Goal: Contribute content

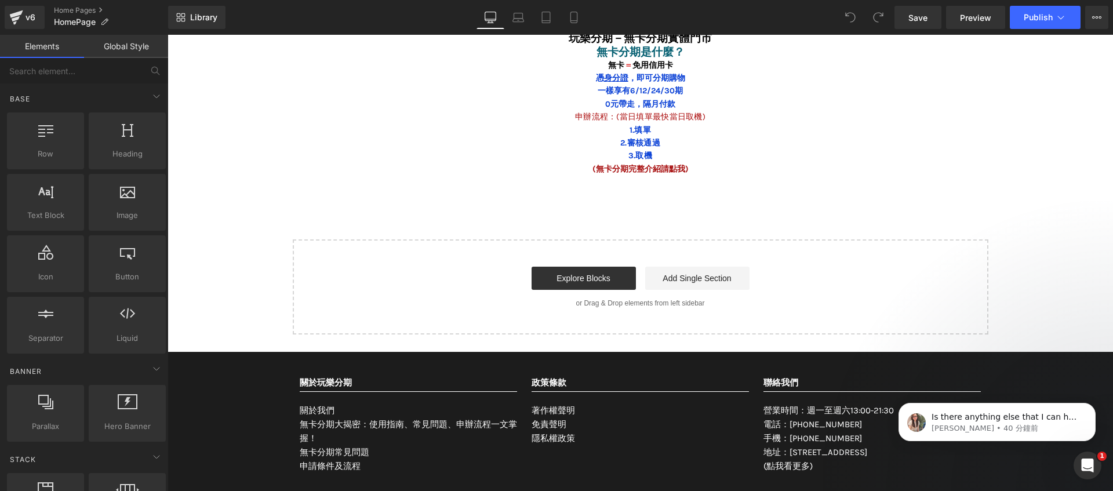
scroll to position [5235, 0]
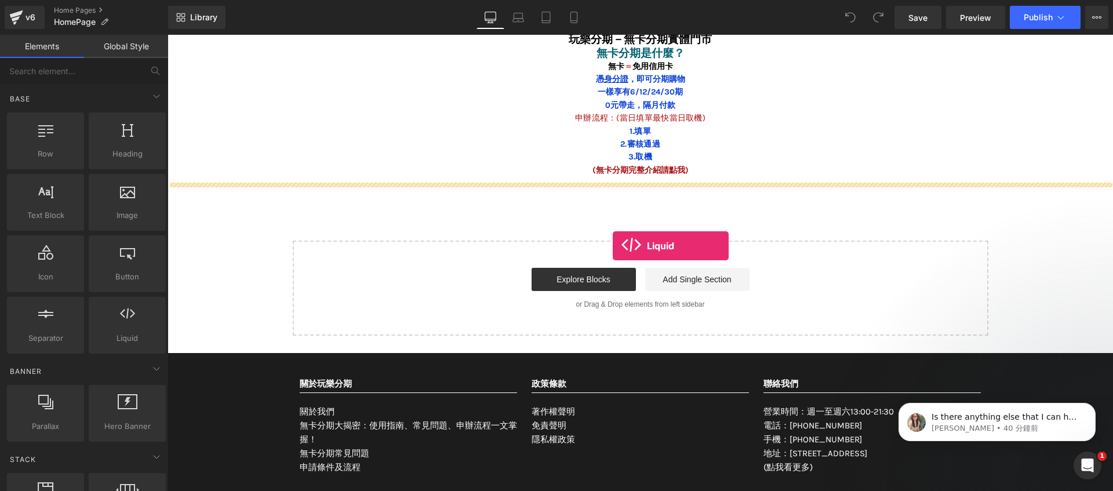
drag, startPoint x: 303, startPoint y: 372, endPoint x: 617, endPoint y: 237, distance: 341.9
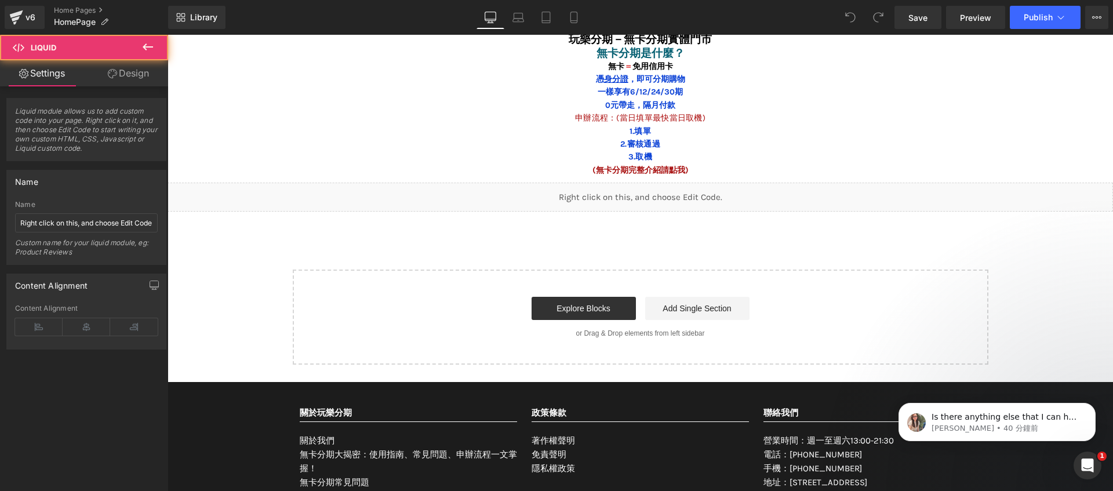
scroll to position [5214, 0]
click at [992, 424] on p "[PERSON_NAME] • 40 分鐘前" at bounding box center [1006, 428] width 150 height 10
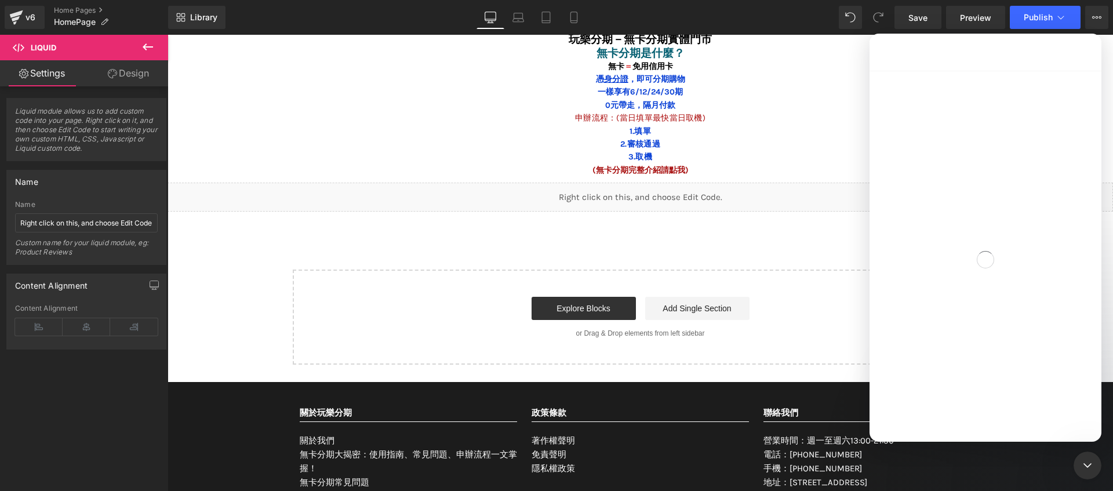
scroll to position [2, 0]
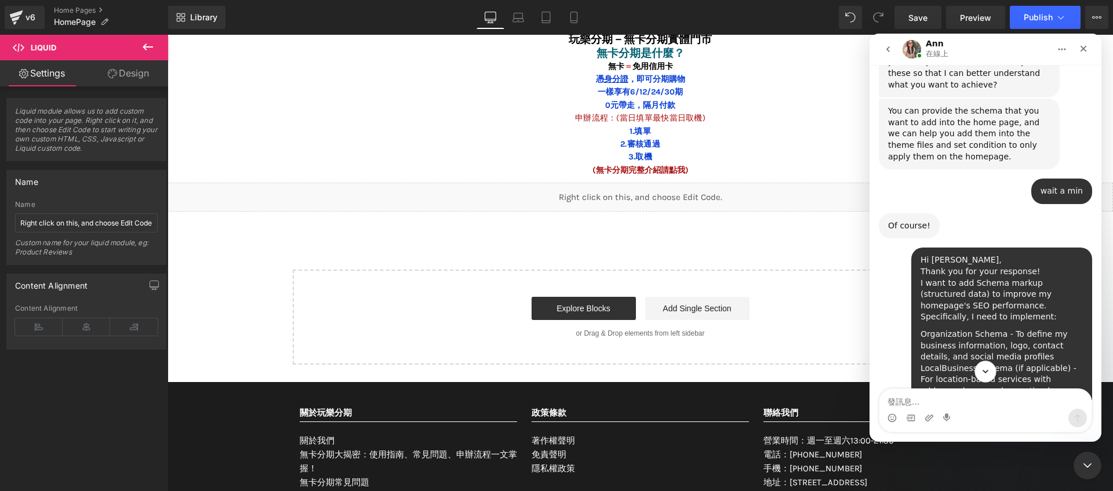
click at [980, 372] on icon "Scroll to bottom" at bounding box center [985, 371] width 10 height 10
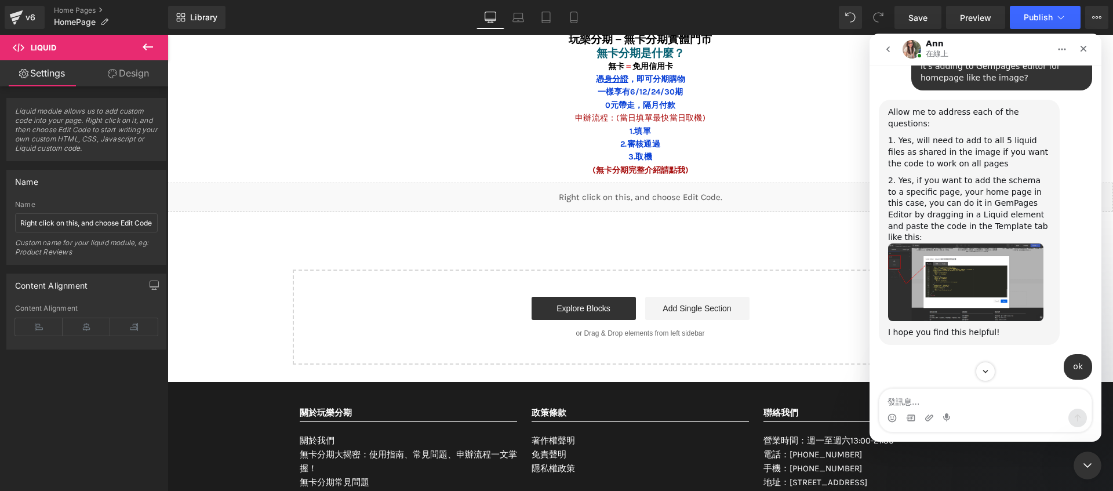
scroll to position [4964, 0]
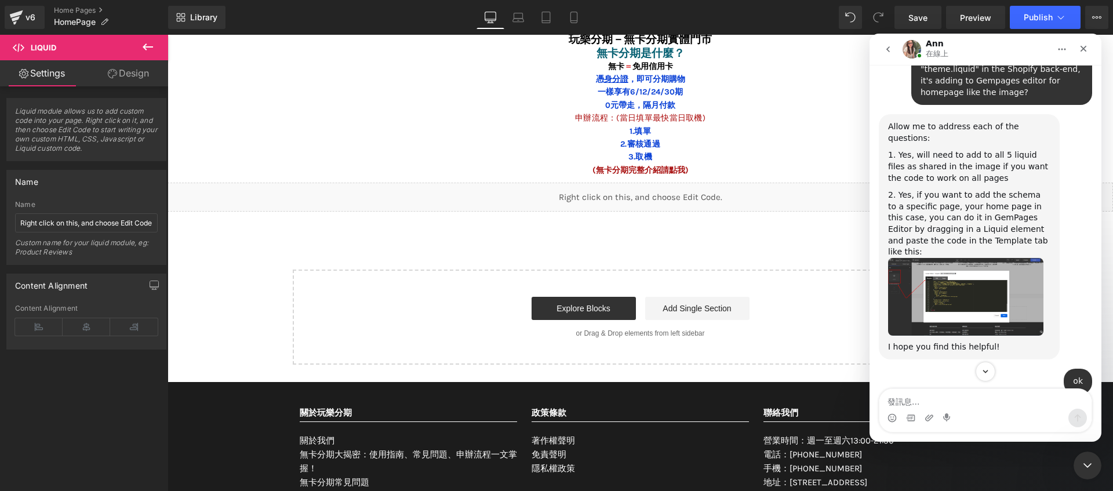
click at [974, 258] on img "Nathan 說…" at bounding box center [965, 297] width 155 height 78
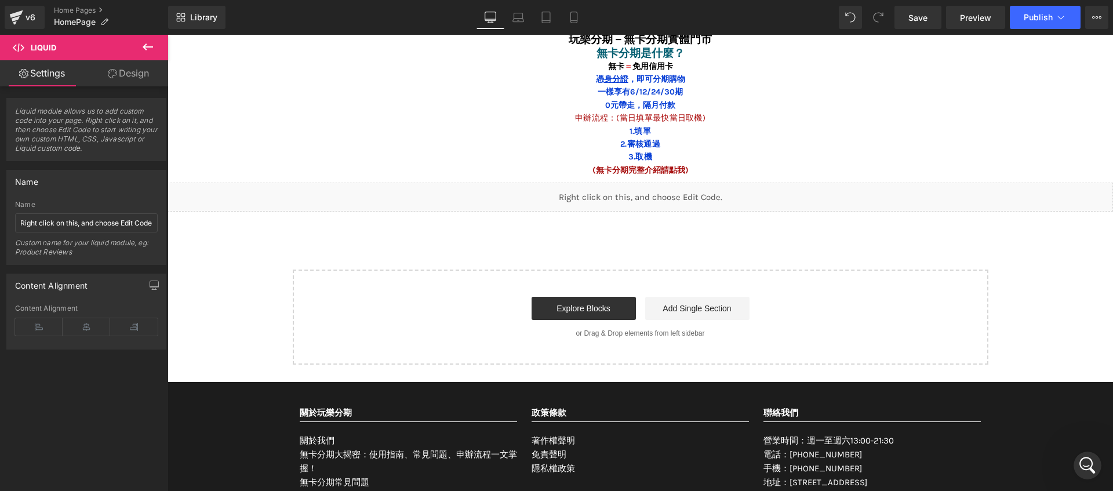
scroll to position [0, 0]
click at [621, 199] on div "Liquid" at bounding box center [639, 197] width 945 height 29
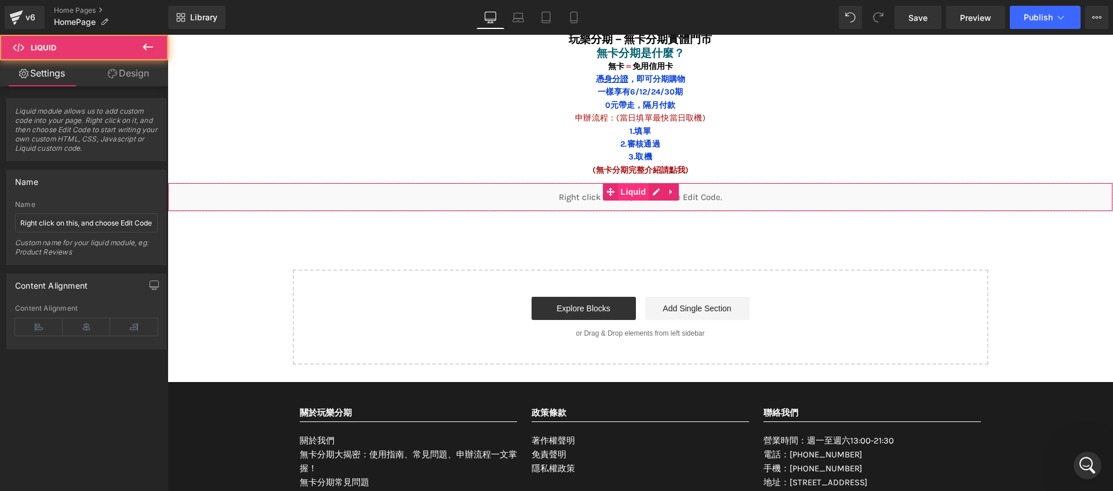
scroll to position [5038, 0]
click at [657, 192] on link at bounding box center [655, 191] width 15 height 17
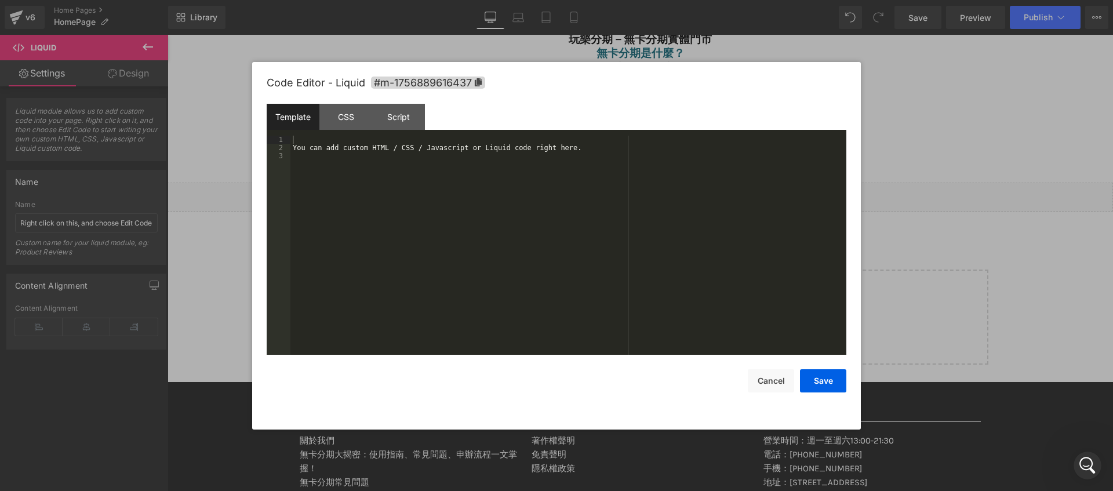
click at [400, 210] on div "You can add custom HTML / CSS / Javascript or Liquid code right here." at bounding box center [568, 253] width 556 height 235
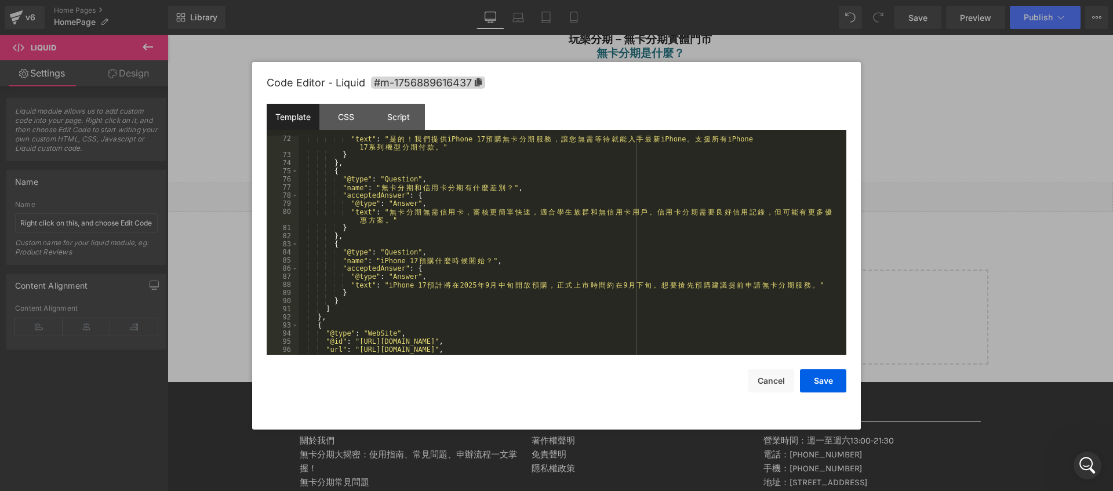
scroll to position [0, 0]
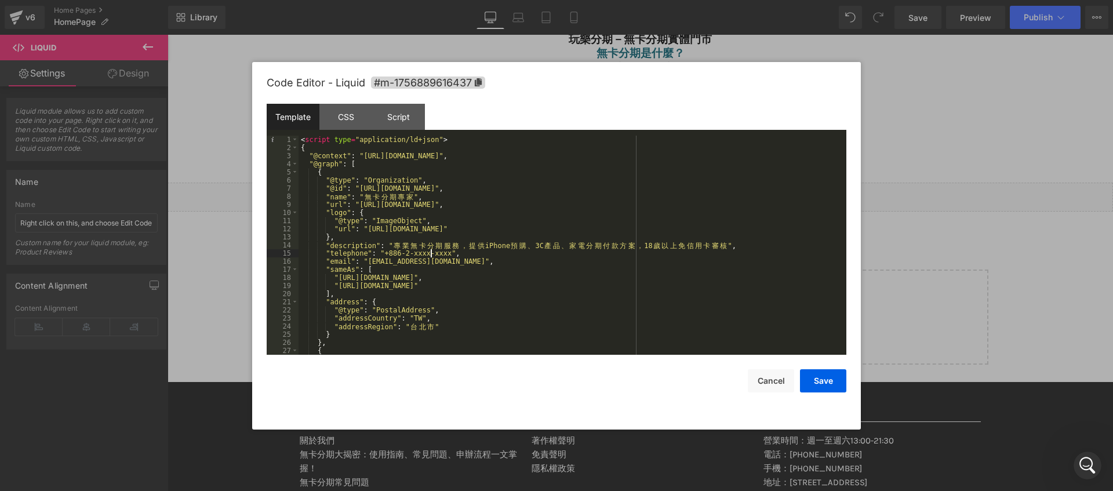
click at [430, 254] on div "< script type = "application/ld+json" > { "@context" : "[URL][DOMAIN_NAME]" , "…" at bounding box center [569, 253] width 543 height 235
type textarea "ㄉ"
drag, startPoint x: 369, startPoint y: 260, endPoint x: 450, endPoint y: 259, distance: 80.6
click at [450, 259] on div "< script type = "application/ld+json" > { "@context" : "[URL][DOMAIN_NAME]" , "…" at bounding box center [569, 253] width 543 height 235
click at [465, 275] on div "< script type = "application/ld+json" > { "@context" : "[URL][DOMAIN_NAME]" , "…" at bounding box center [569, 253] width 543 height 235
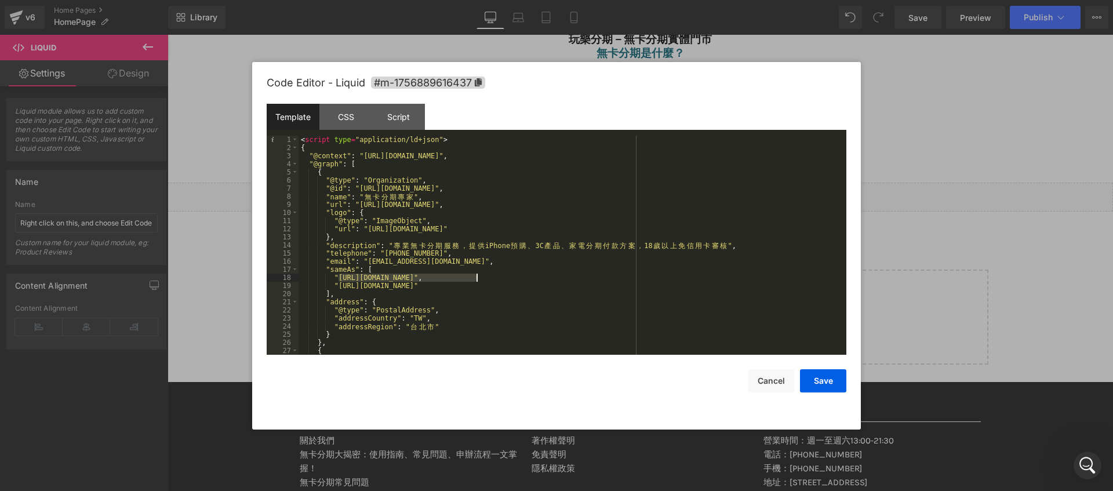
drag, startPoint x: 340, startPoint y: 279, endPoint x: 475, endPoint y: 276, distance: 134.5
click at [475, 276] on div "< script type = "application/ld+json" > { "@context" : "[URL][DOMAIN_NAME]" , "…" at bounding box center [569, 253] width 543 height 235
drag, startPoint x: 339, startPoint y: 285, endPoint x: 479, endPoint y: 285, distance: 140.2
click at [479, 285] on div "< script type = "application/ld+json" > { "@context" : "[URL][DOMAIN_NAME]" , "…" at bounding box center [569, 253] width 543 height 235
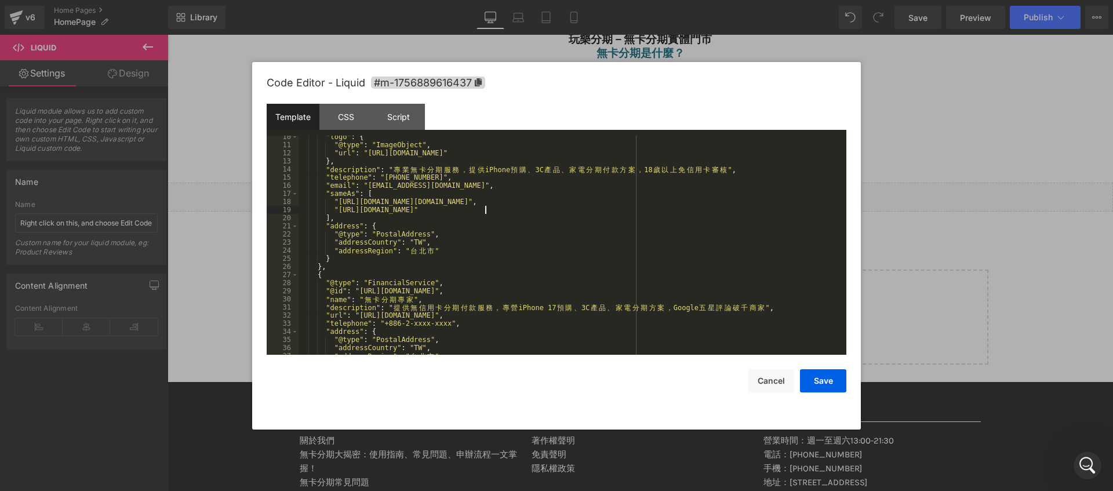
scroll to position [83, 0]
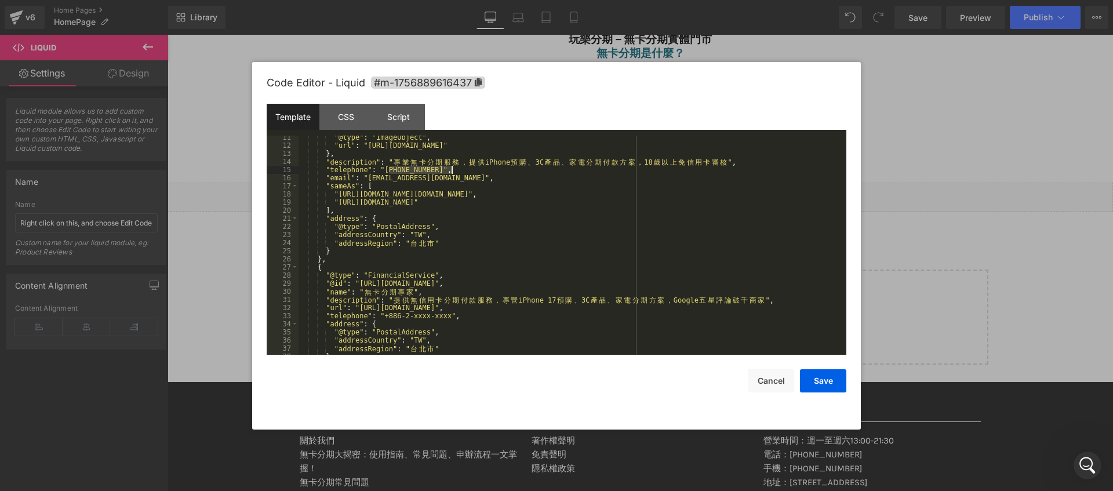
drag, startPoint x: 390, startPoint y: 167, endPoint x: 451, endPoint y: 171, distance: 61.5
click at [451, 166] on div ""@type" : "ImageObject" , "url" : "[URL][DOMAIN_NAME]" } , "description" : " 專 …" at bounding box center [569, 250] width 543 height 235
drag, startPoint x: 390, startPoint y: 314, endPoint x: 451, endPoint y: 314, distance: 60.8
click at [451, 314] on div ""@type" : "ImageObject" , "url" : "[URL][DOMAIN_NAME]" } , "description" : " 專 …" at bounding box center [569, 250] width 543 height 235
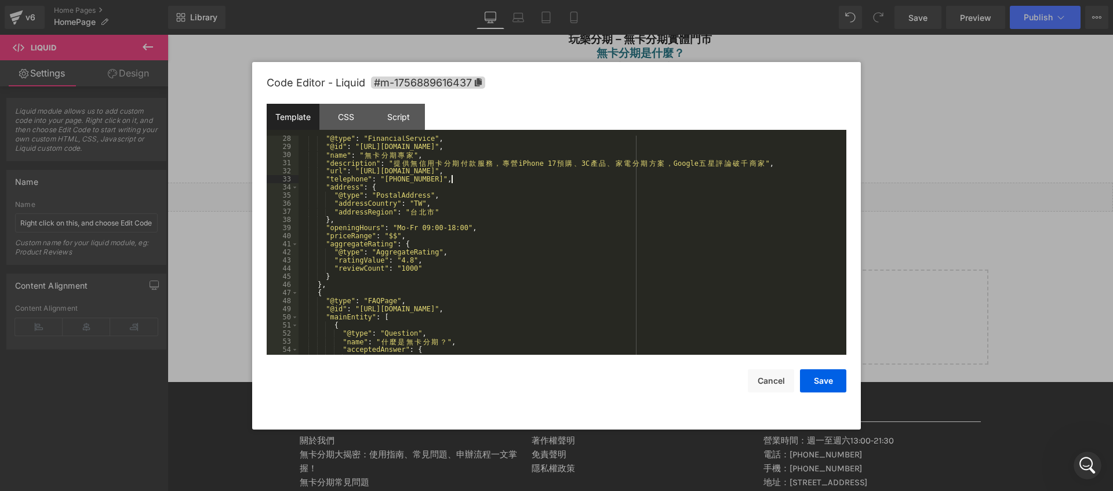
scroll to position [240, 0]
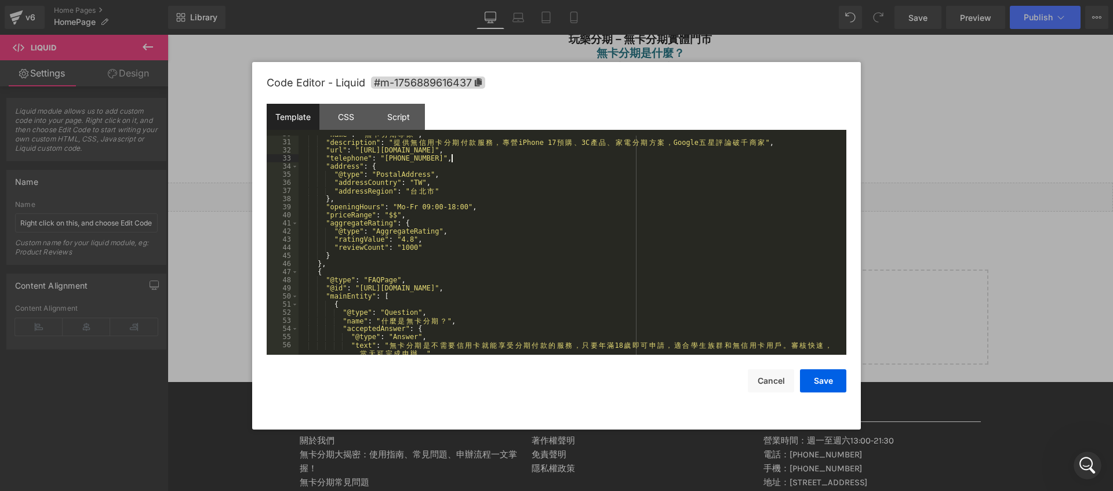
click at [545, 241] on div ""name" : " 無 卡 分 期 專 家 " , "description" : " 提 供 無 信 用 卡 分 期 付 款 服 務 ， 專 營 iPho…" at bounding box center [569, 251] width 543 height 243
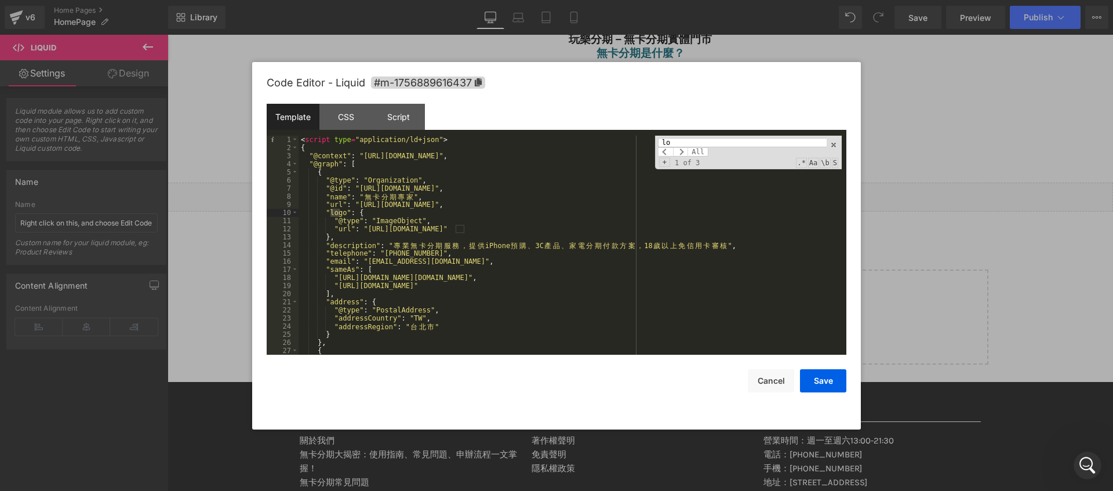
scroll to position [0, 0]
type input "logo"
drag, startPoint x: 369, startPoint y: 227, endPoint x: 501, endPoint y: 266, distance: 137.2
click at [490, 227] on div "< script type = "application/ld+json" > { "@context" : "[URL][DOMAIN_NAME]" , "…" at bounding box center [569, 253] width 543 height 235
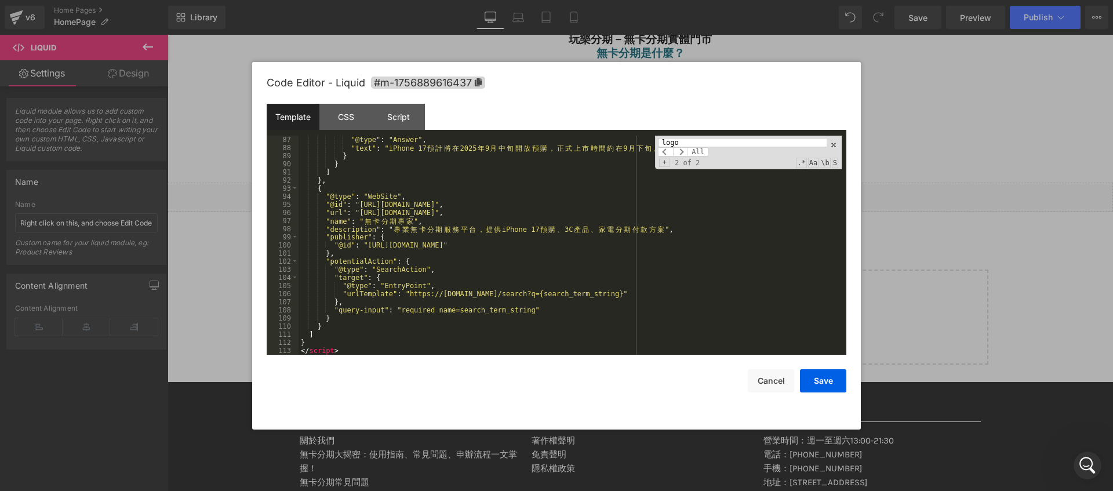
scroll to position [730, 0]
click at [469, 260] on div ""@type" : "Answer" , "text" : "iPhone 17 預 計 將 在 2025 年 9 月 中 旬 開 放 預 購 ， 正 式 上…" at bounding box center [569, 253] width 543 height 235
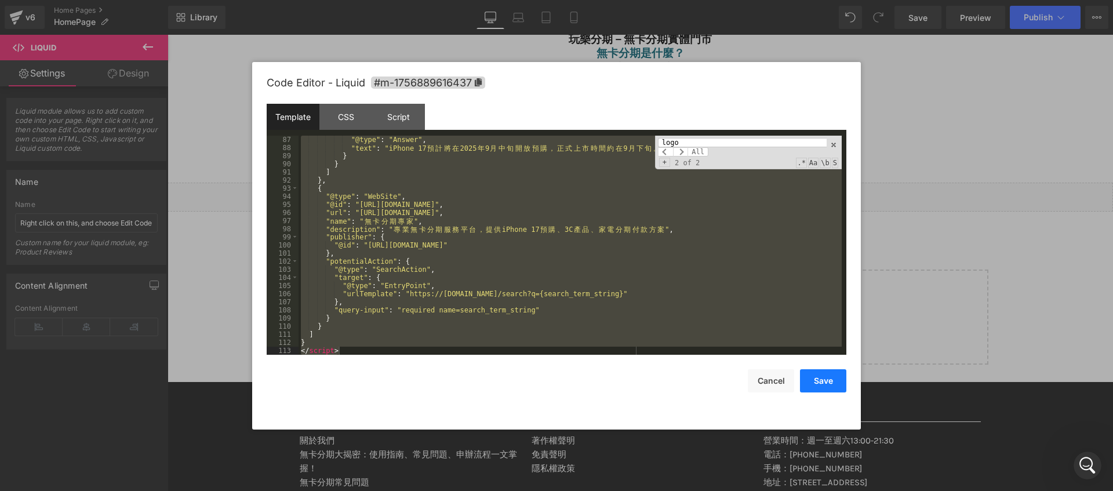
click at [833, 388] on button "Save" at bounding box center [823, 380] width 46 height 23
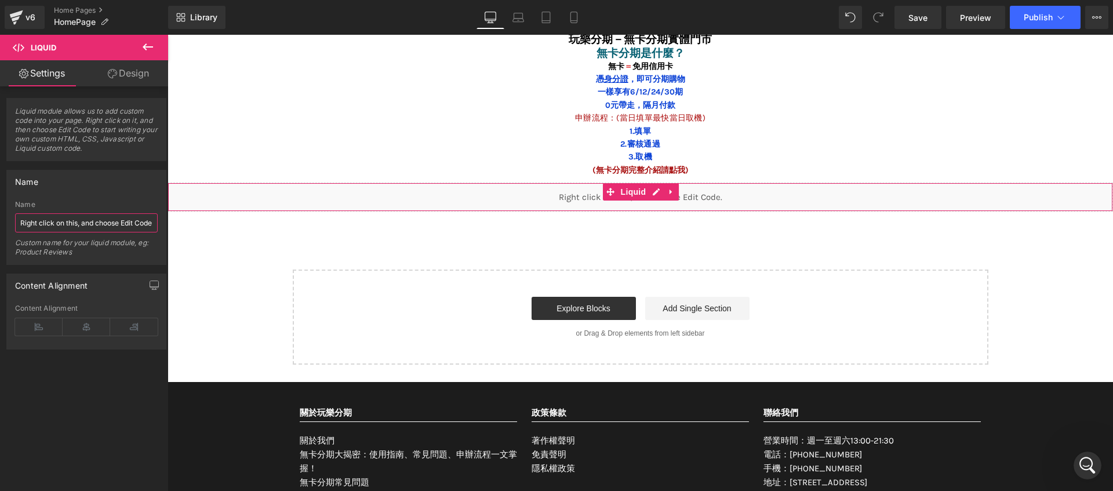
click at [76, 224] on input "Right click on this, and choose Edit Code." at bounding box center [86, 222] width 143 height 19
type input "ㄑ"
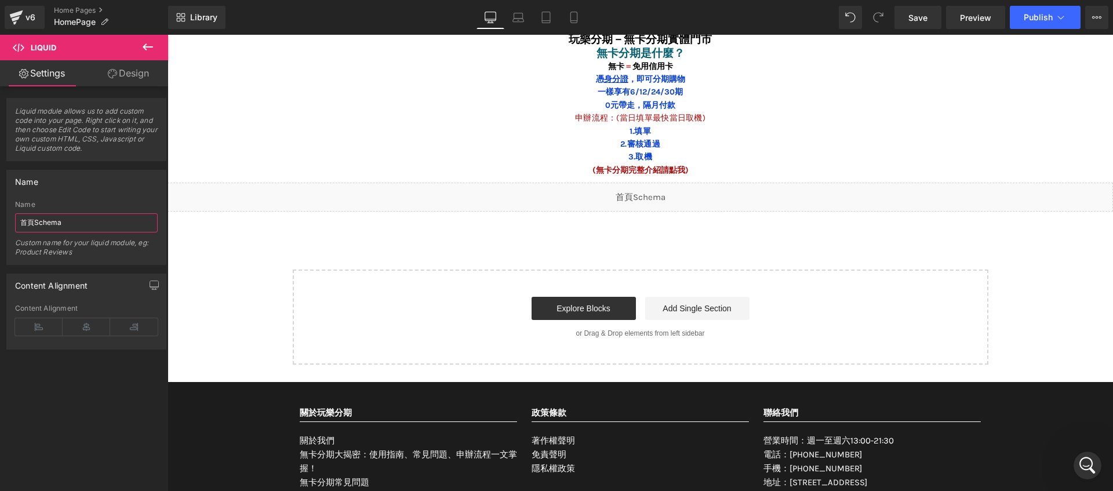
type input "首頁Schema"
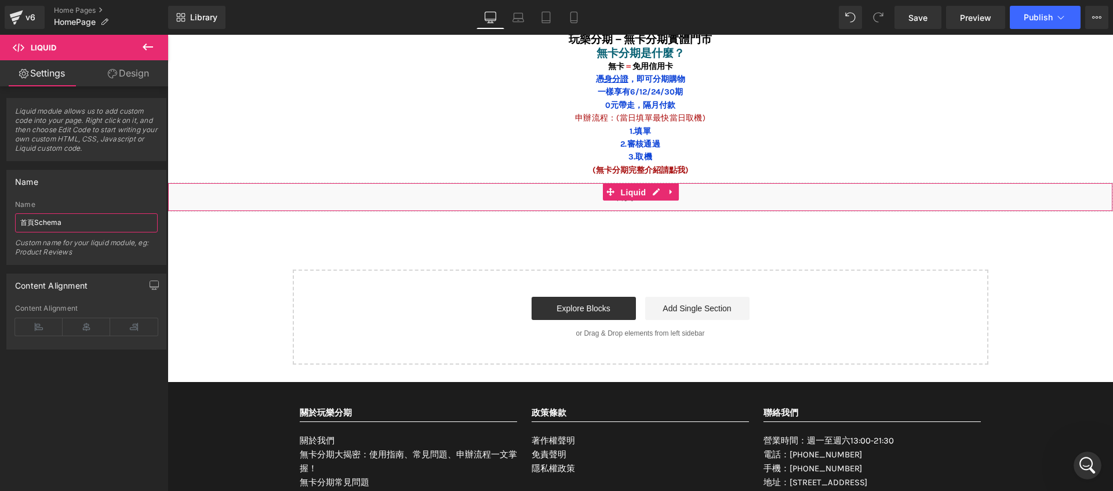
click at [618, 196] on span "Liquid" at bounding box center [633, 192] width 31 height 17
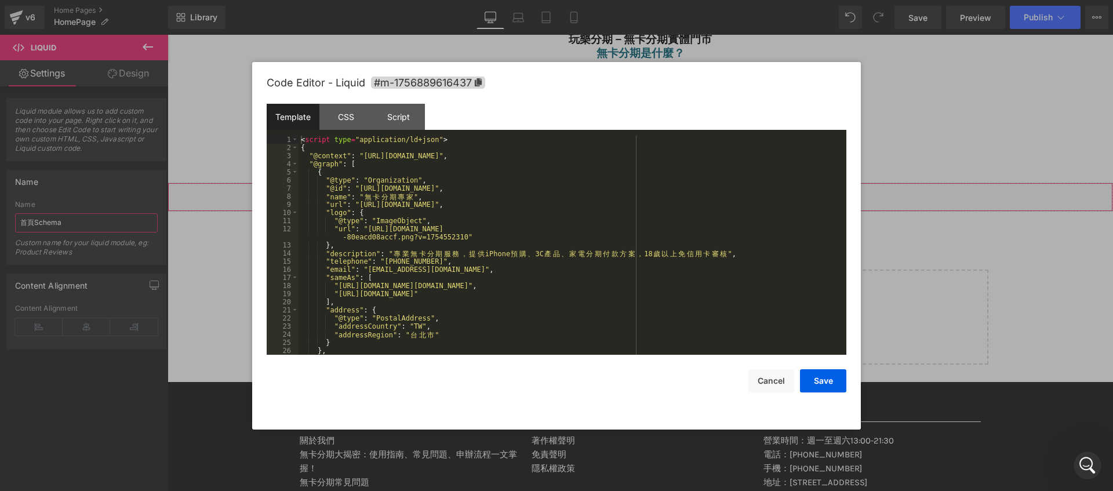
click at [654, 196] on link at bounding box center [655, 191] width 15 height 17
click at [504, 284] on div "< script type = "application/ld+json" > { "@context" : "[URL][DOMAIN_NAME]" , "…" at bounding box center [569, 253] width 543 height 235
click at [829, 379] on button "Save" at bounding box center [823, 380] width 46 height 23
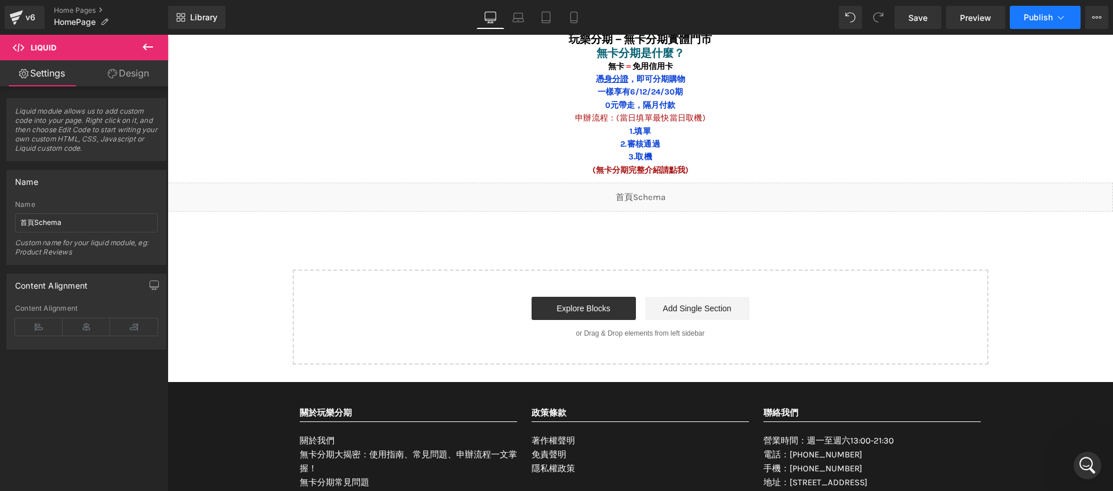
click at [1047, 23] on button "Publish" at bounding box center [1044, 17] width 71 height 23
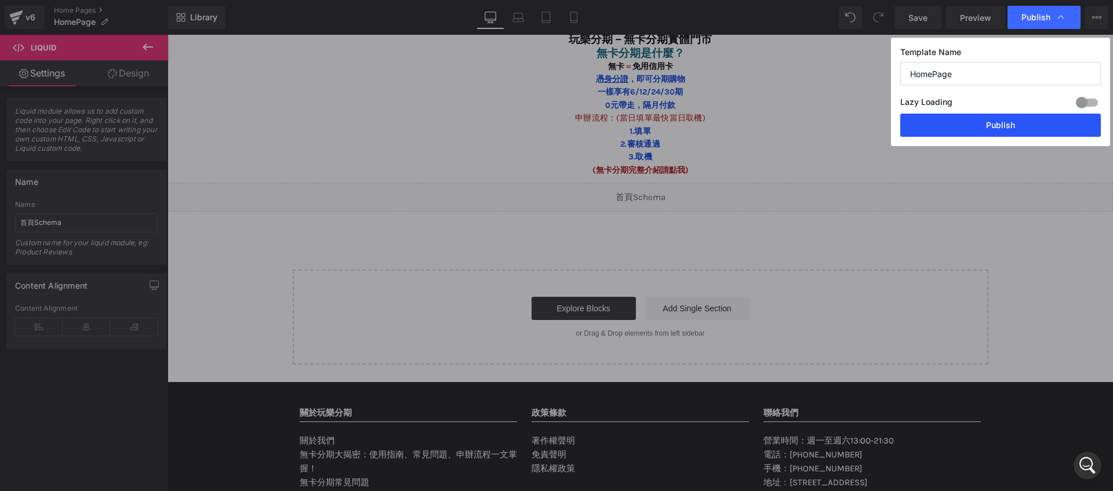
drag, startPoint x: 964, startPoint y: 122, endPoint x: 499, endPoint y: 188, distance: 470.0
click at [964, 122] on button "Publish" at bounding box center [1000, 125] width 201 height 23
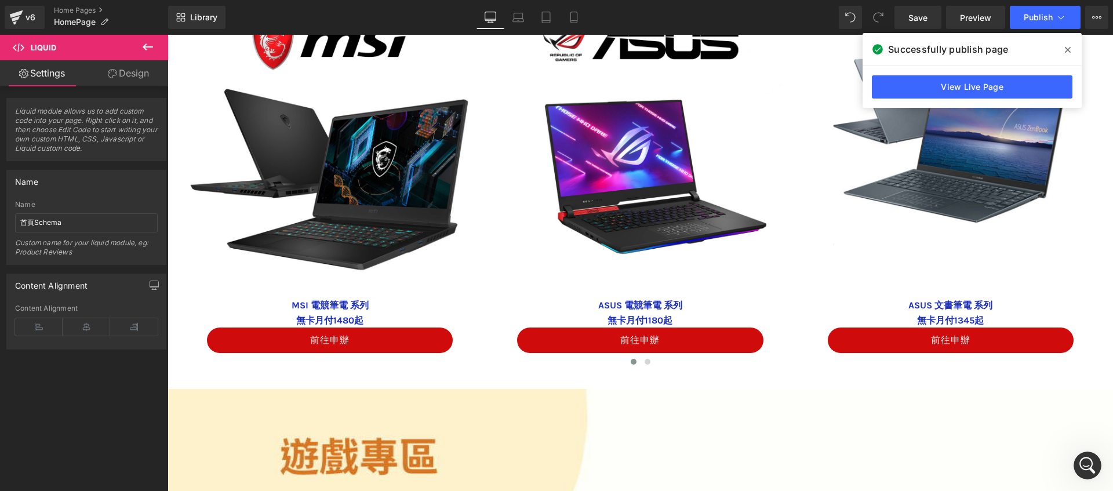
scroll to position [2291, 0]
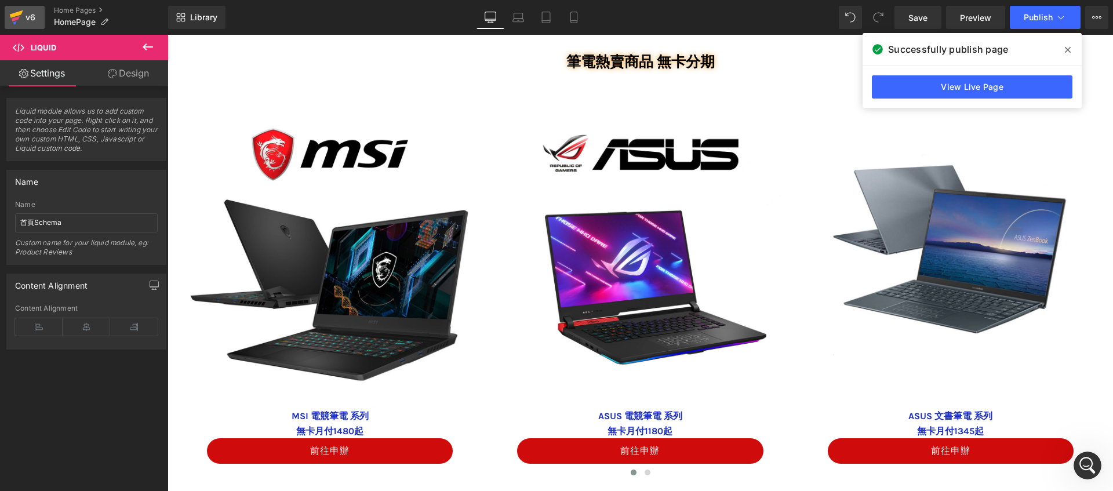
click at [36, 19] on div "v6" at bounding box center [30, 17] width 14 height 15
